Goal: Task Accomplishment & Management: Manage account settings

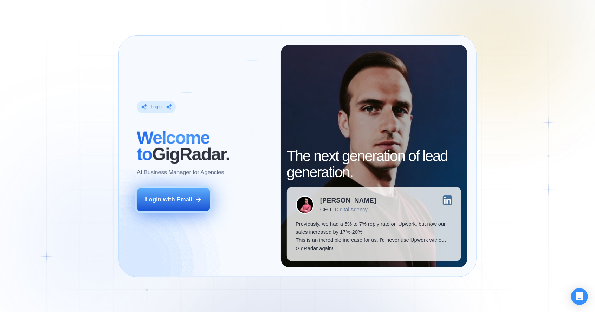
click at [187, 197] on div "Login with Email" at bounding box center [168, 200] width 47 height 8
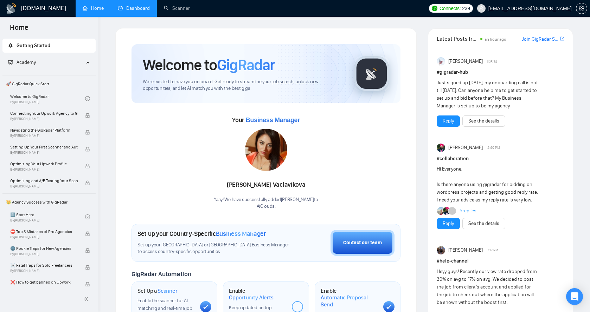
click at [135, 8] on link "Dashboard" at bounding box center [134, 8] width 32 height 6
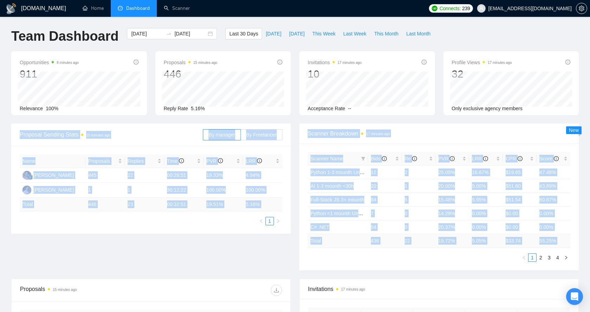
drag, startPoint x: 20, startPoint y: 135, endPoint x: 458, endPoint y: 258, distance: 455.0
click at [458, 258] on div "Proposal Sending Stats 15 minutes ago By manager By Freelancer Name Proposals R…" at bounding box center [295, 201] width 576 height 155
click at [455, 255] on ul "1 2 3 4" at bounding box center [438, 258] width 262 height 8
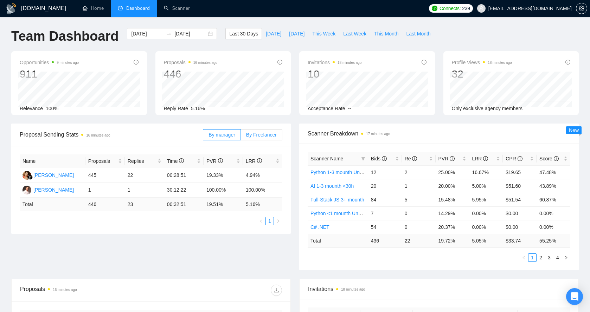
click at [271, 132] on span "By Freelancer" at bounding box center [261, 135] width 31 height 6
click at [241, 137] on input "By Freelancer" at bounding box center [241, 137] width 0 height 0
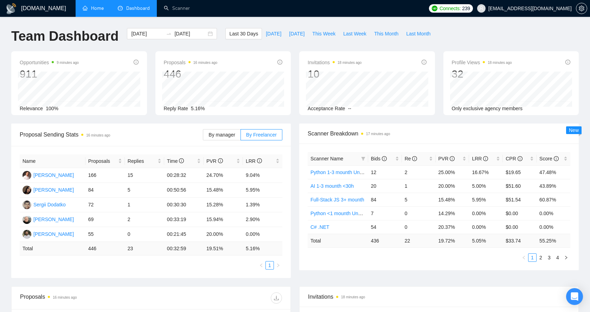
click at [100, 9] on link "Home" at bounding box center [93, 8] width 21 height 6
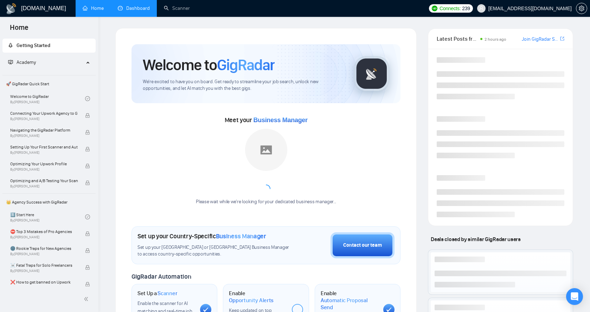
click at [130, 7] on link "Dashboard" at bounding box center [134, 8] width 32 height 6
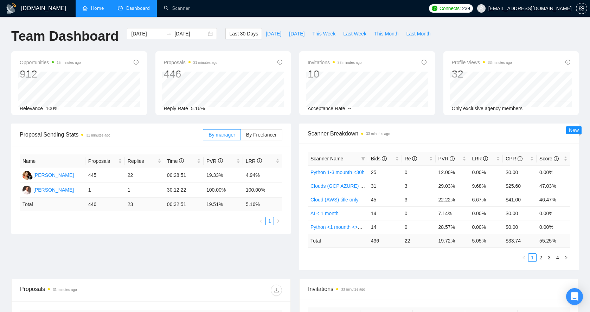
click at [34, 9] on h1 "[DOMAIN_NAME]" at bounding box center [43, 8] width 45 height 17
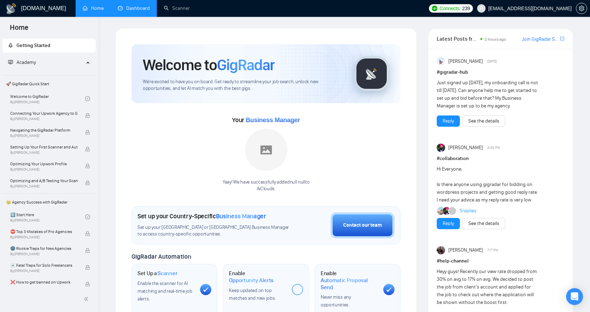
click at [127, 9] on link "Dashboard" at bounding box center [134, 8] width 32 height 6
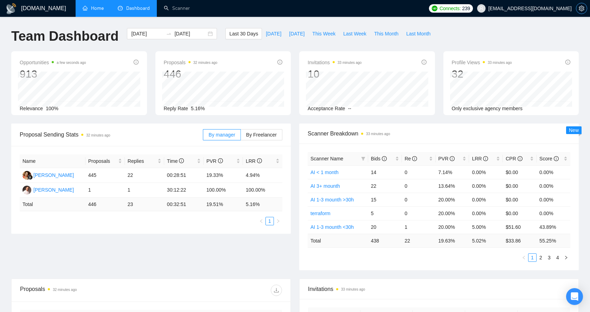
click at [579, 9] on icon "setting" at bounding box center [581, 9] width 6 height 6
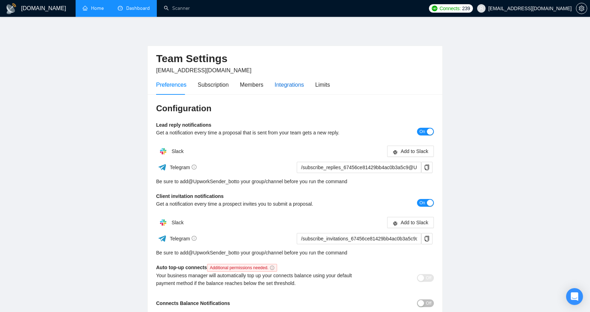
click at [286, 89] on div "Integrations" at bounding box center [289, 84] width 30 height 9
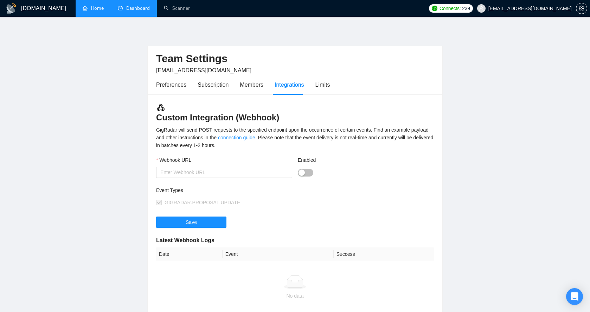
click at [286, 89] on div "Integrations" at bounding box center [289, 84] width 30 height 9
click at [313, 172] on button "Enabled" at bounding box center [305, 173] width 15 height 8
click at [225, 173] on input "Webhook URL" at bounding box center [224, 172] width 136 height 11
click at [304, 171] on button "Enabled" at bounding box center [305, 173] width 15 height 8
